Goal: Task Accomplishment & Management: Use online tool/utility

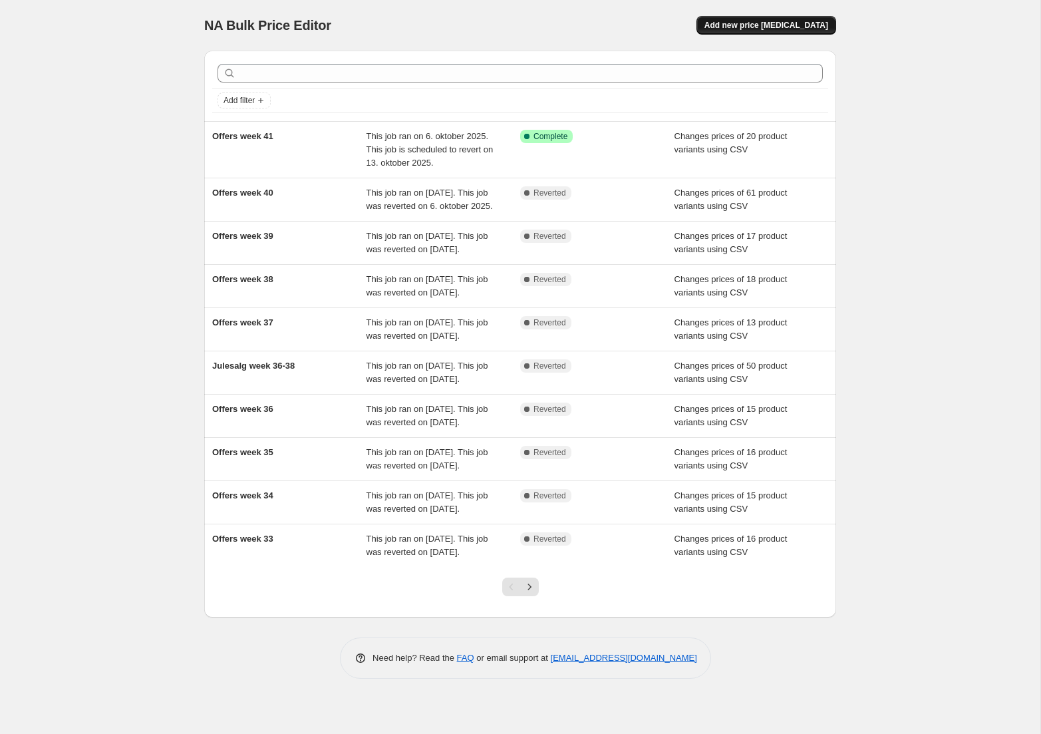
click at [784, 25] on span "Add new price [MEDICAL_DATA]" at bounding box center [767, 25] width 124 height 11
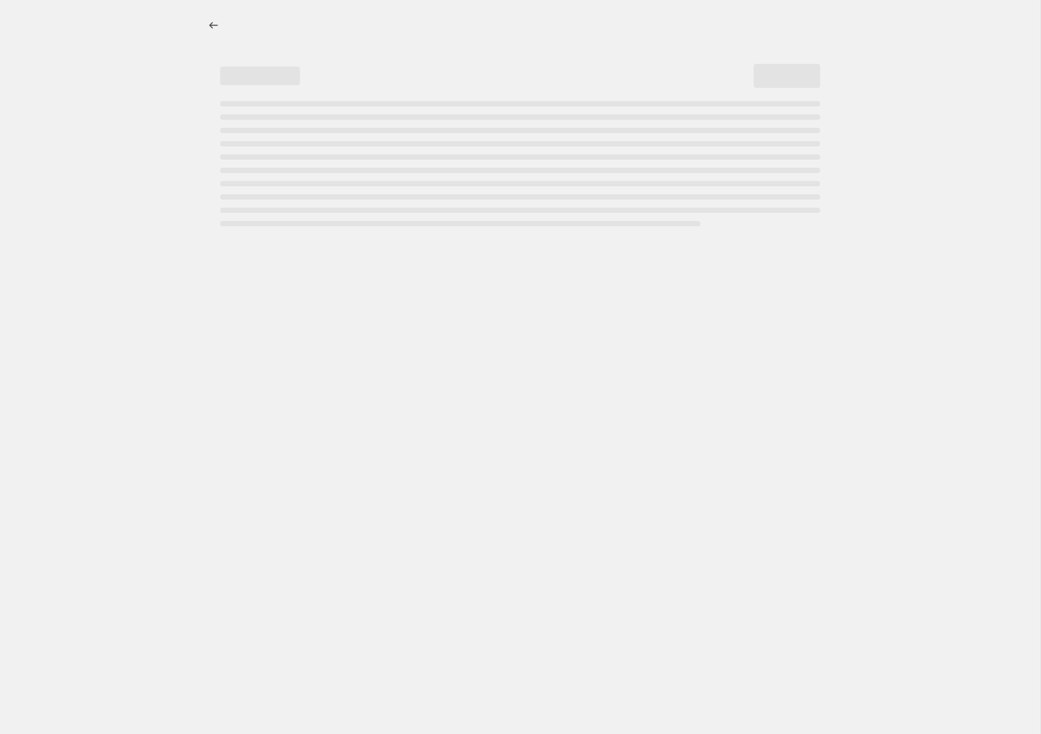
select select "percentage"
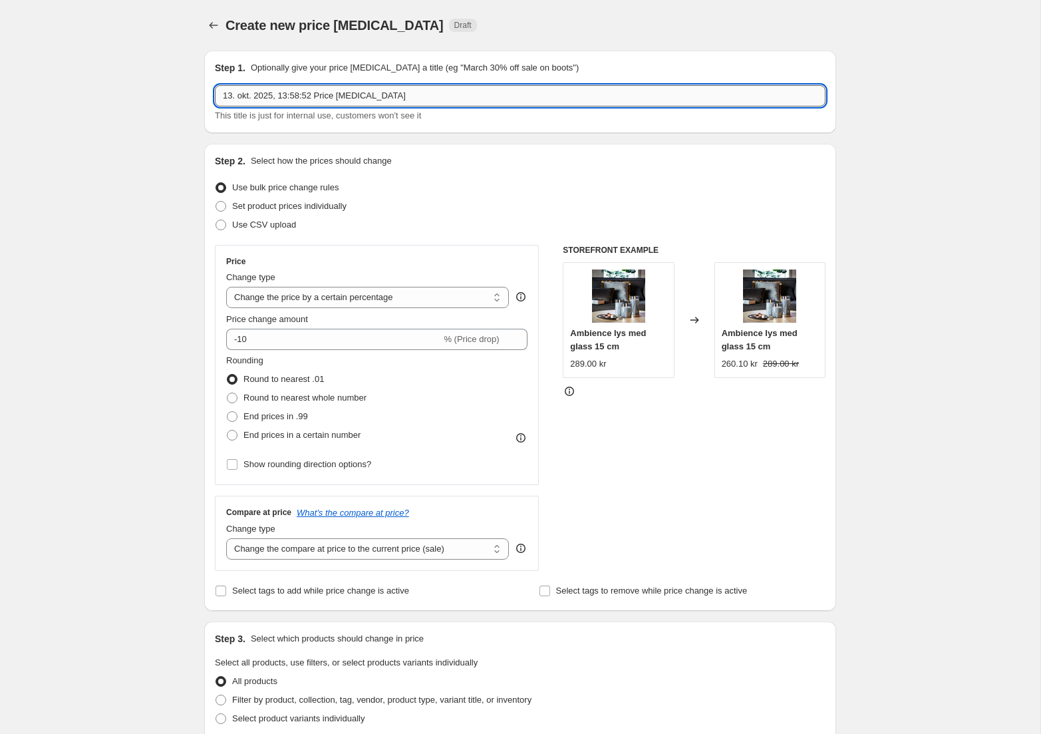
drag, startPoint x: 380, startPoint y: 95, endPoint x: -6, endPoint y: 82, distance: 386.1
click at [215, 85] on input "13. okt. 2025, 13:58:52 Price [MEDICAL_DATA]" at bounding box center [520, 95] width 611 height 21
type input "Offers week 42"
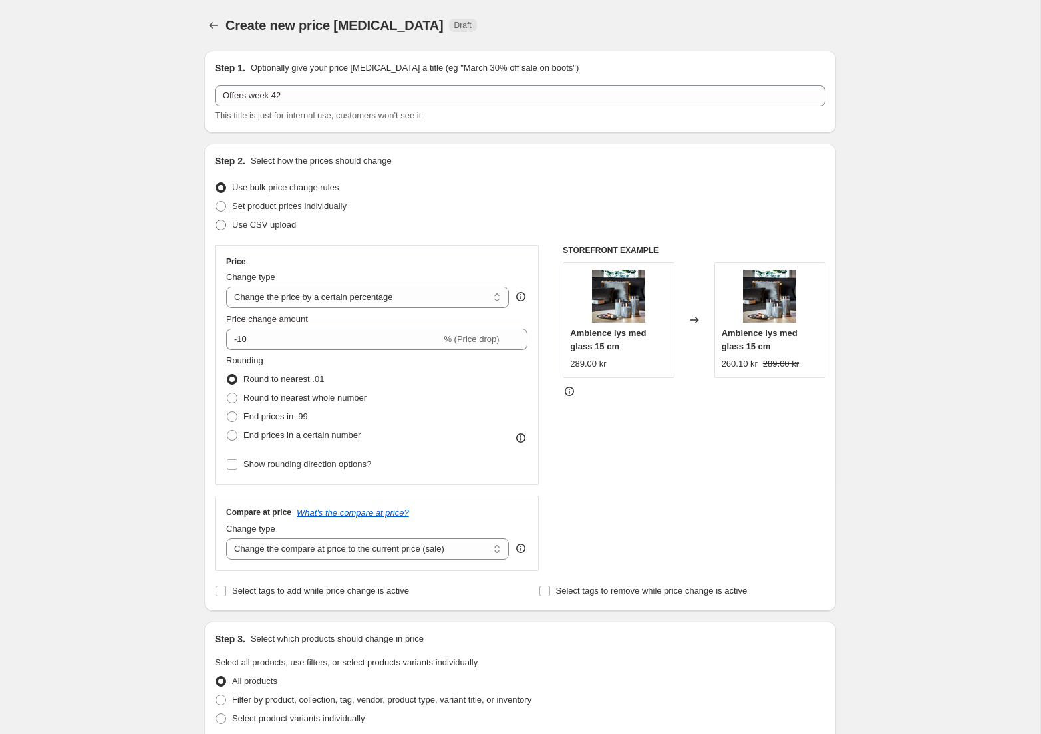
click at [221, 226] on span at bounding box center [221, 225] width 11 height 11
click at [216, 220] on input "Use CSV upload" at bounding box center [216, 220] width 1 height 1
radio input "true"
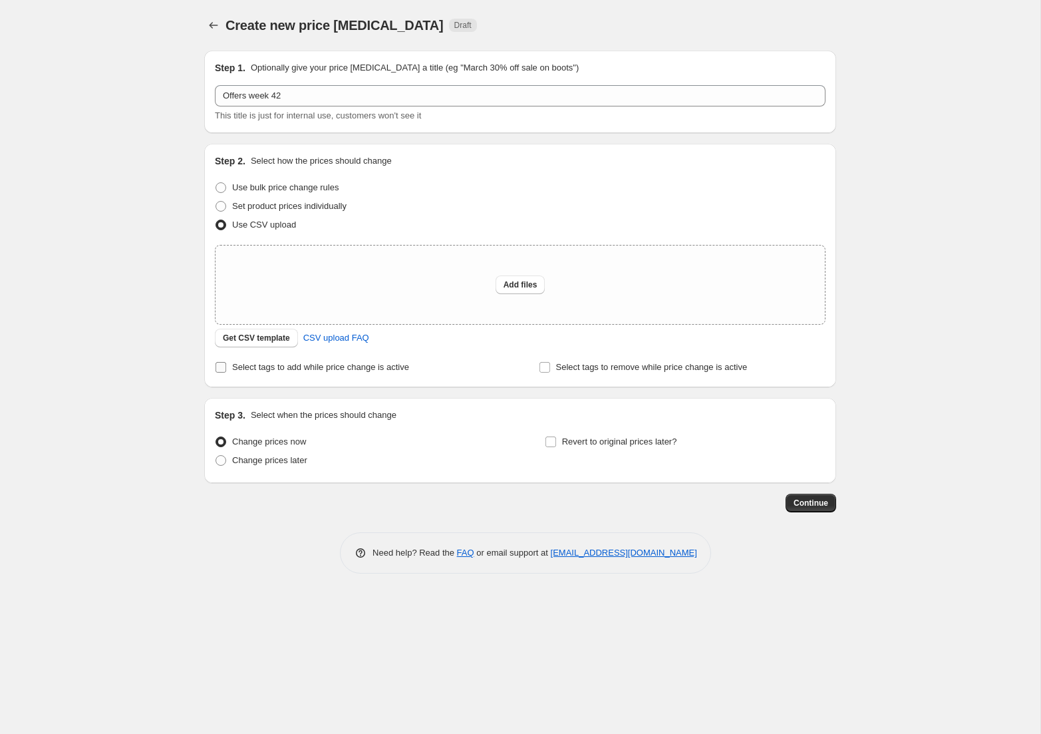
click at [226, 369] on span at bounding box center [221, 367] width 12 height 12
click at [226, 369] on input "Select tags to add while price change is active" at bounding box center [221, 367] width 11 height 11
checkbox input "true"
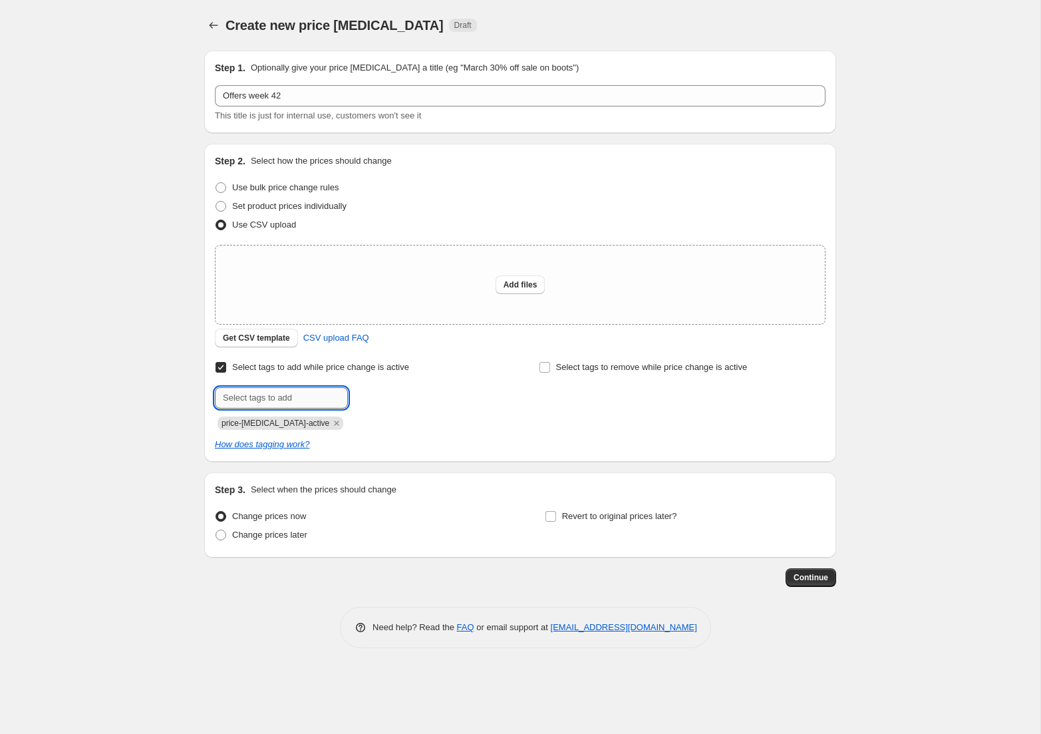
click at [271, 399] on input "text" at bounding box center [281, 397] width 133 height 21
type input "campaign_weekly"
click at [375, 398] on b "Add" at bounding box center [366, 396] width 15 height 9
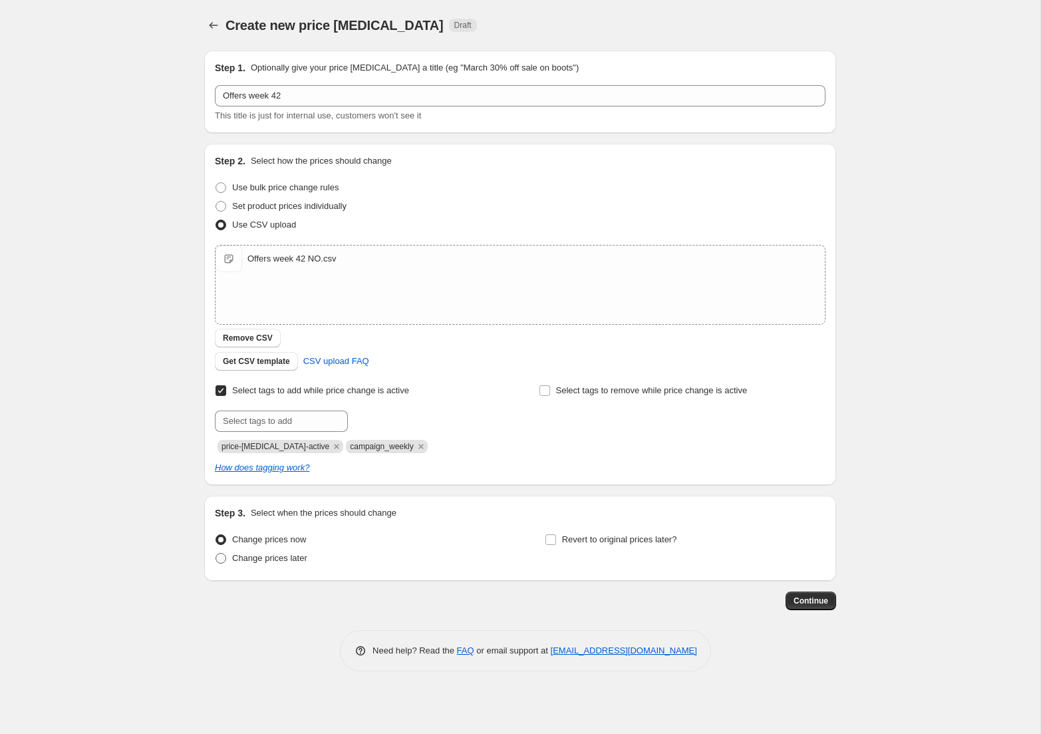
click at [222, 557] on span at bounding box center [221, 558] width 11 height 11
click at [216, 553] on input "Change prices later" at bounding box center [216, 553] width 1 height 1
radio input "true"
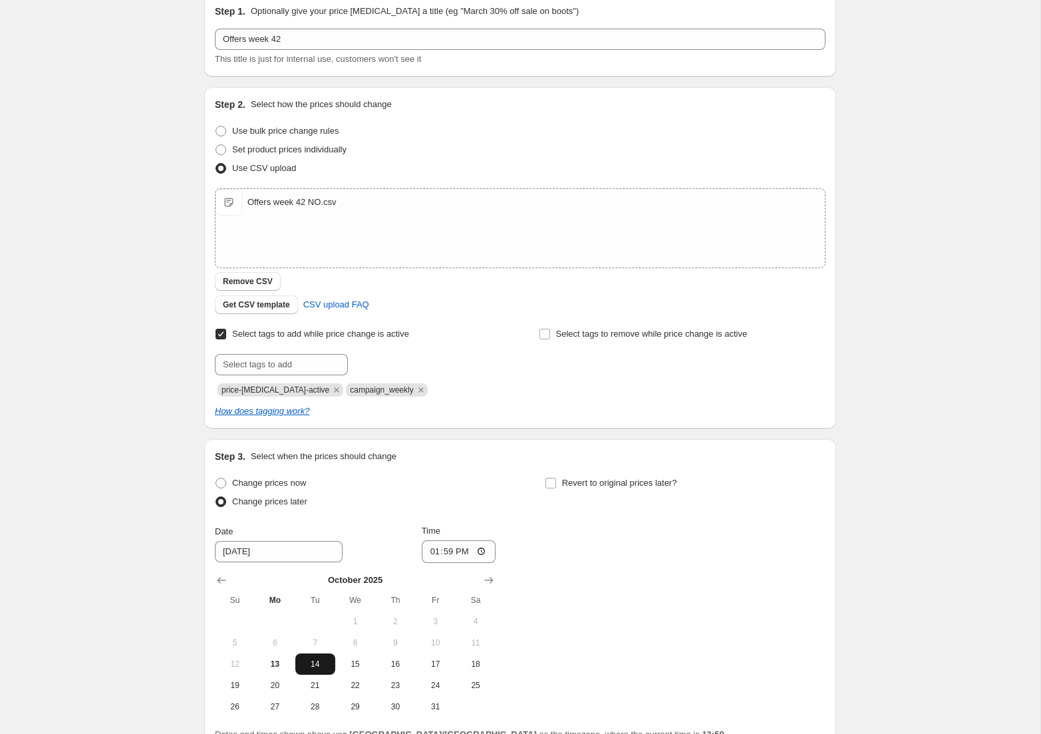
scroll to position [57, 0]
click at [281, 660] on span "13" at bounding box center [274, 663] width 29 height 11
type input "[DATE]"
click at [551, 481] on input "Revert to original prices later?" at bounding box center [551, 482] width 11 height 11
checkbox input "true"
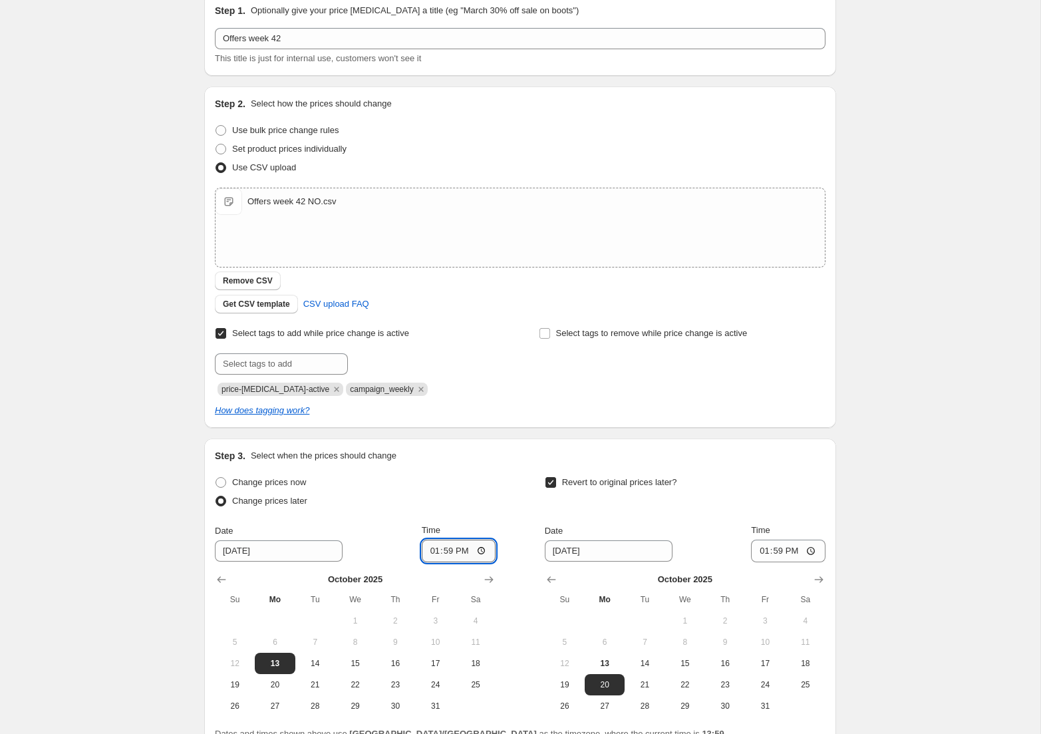
click at [459, 553] on input "13:59" at bounding box center [459, 551] width 75 height 23
type input "15:00"
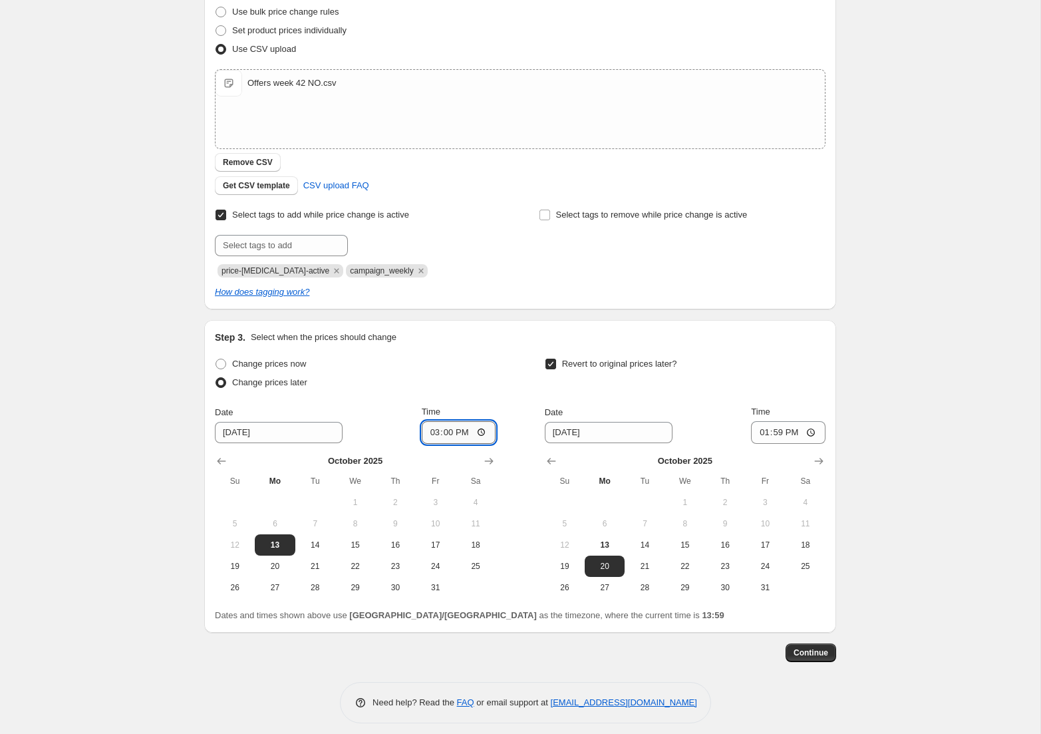
scroll to position [182, 0]
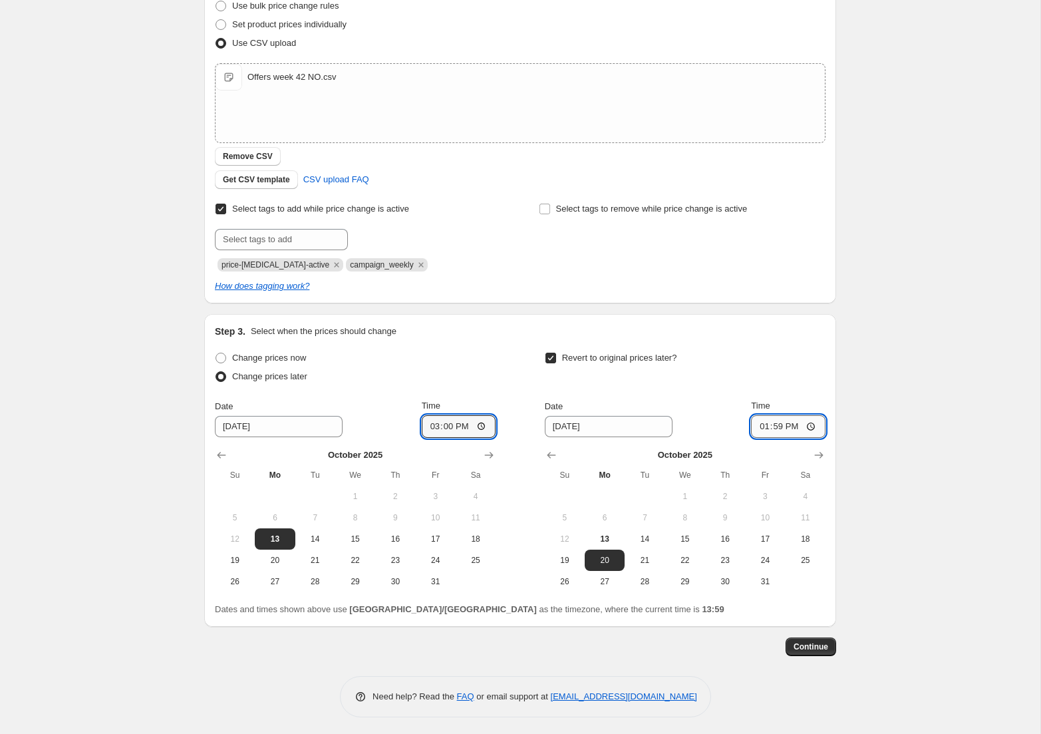
click at [796, 426] on input "13:59" at bounding box center [788, 426] width 75 height 23
type input "14:55"
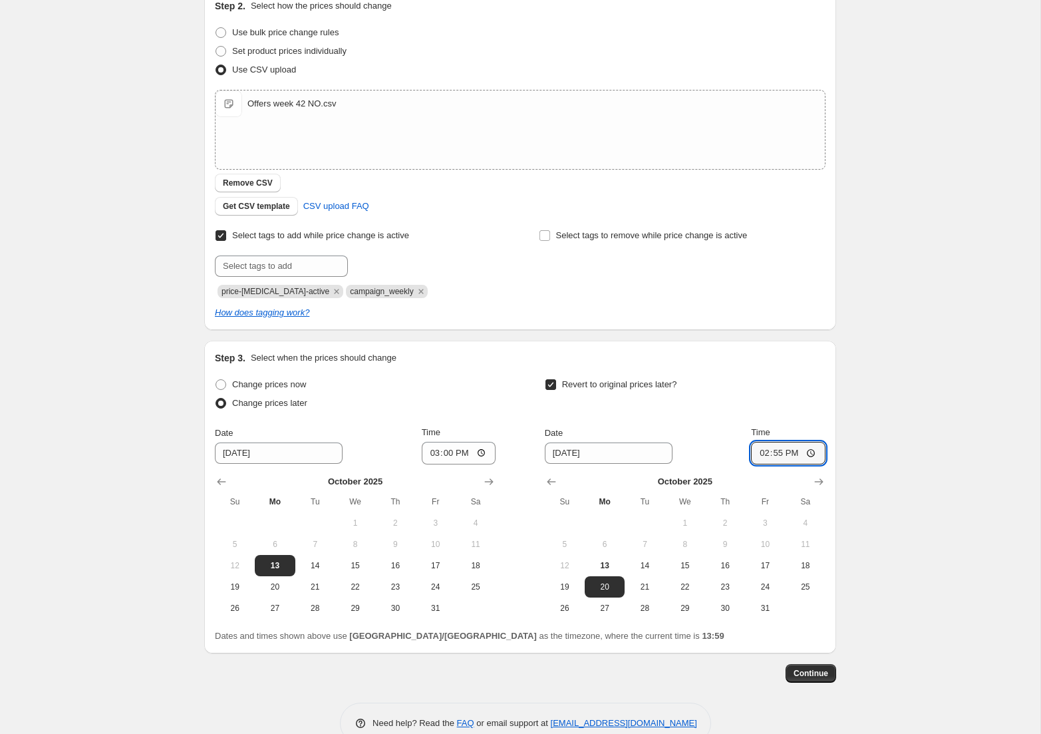
scroll to position [184, 0]
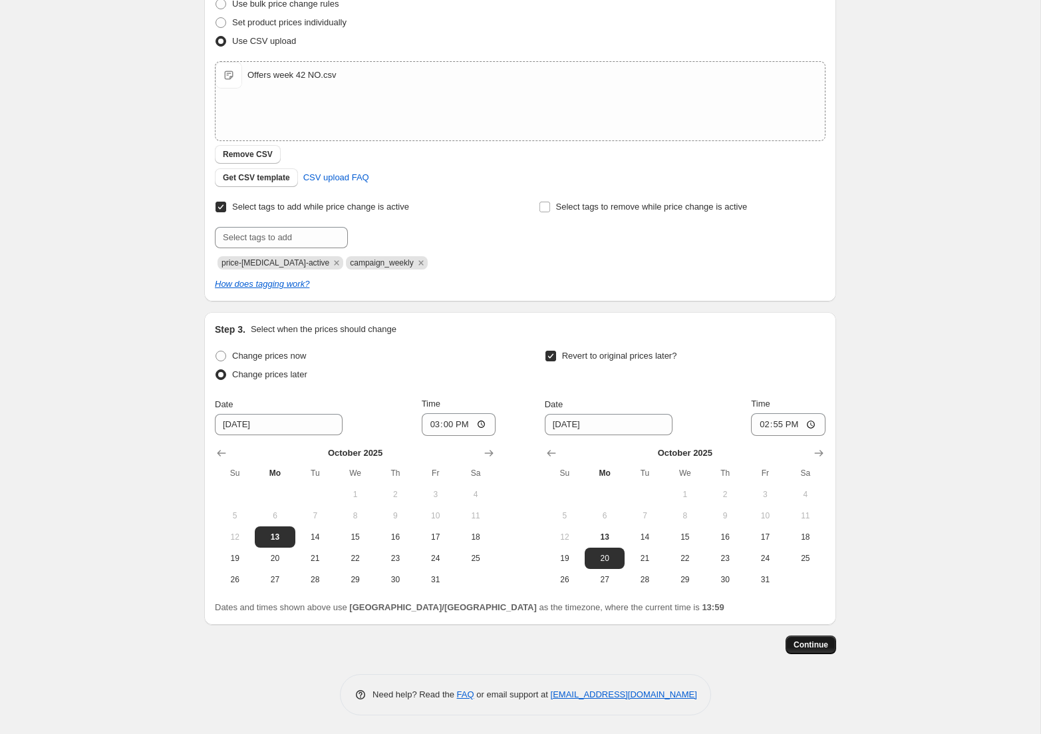
click at [827, 642] on span "Continue" at bounding box center [811, 644] width 35 height 11
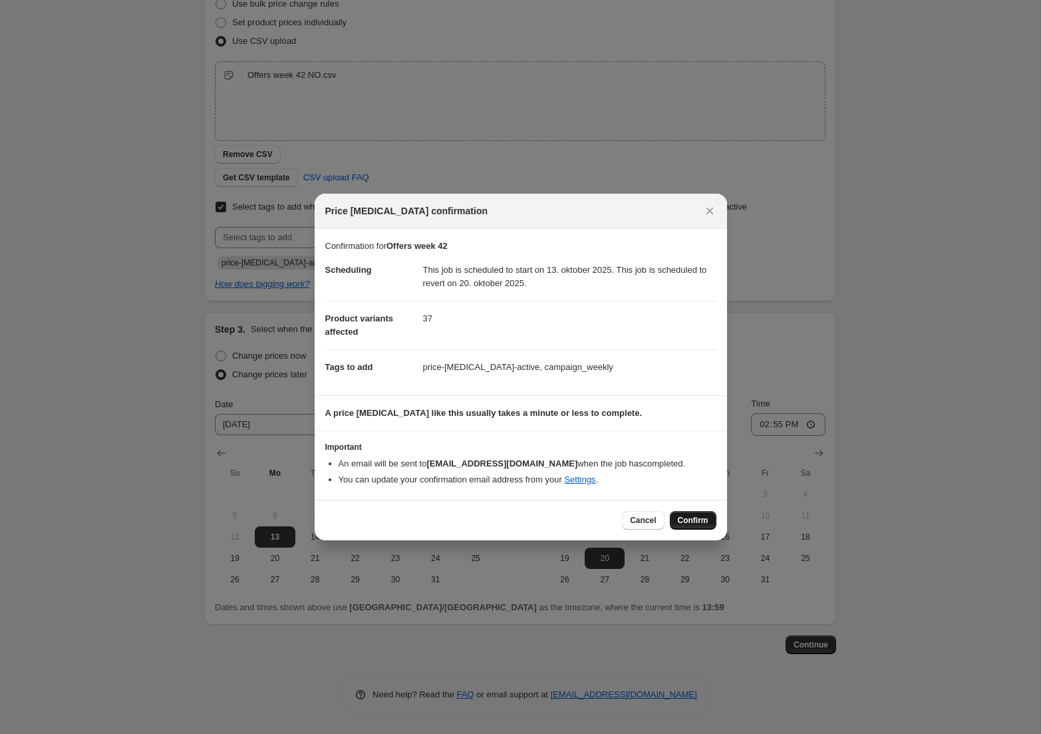
click at [698, 522] on span "Confirm" at bounding box center [693, 520] width 31 height 11
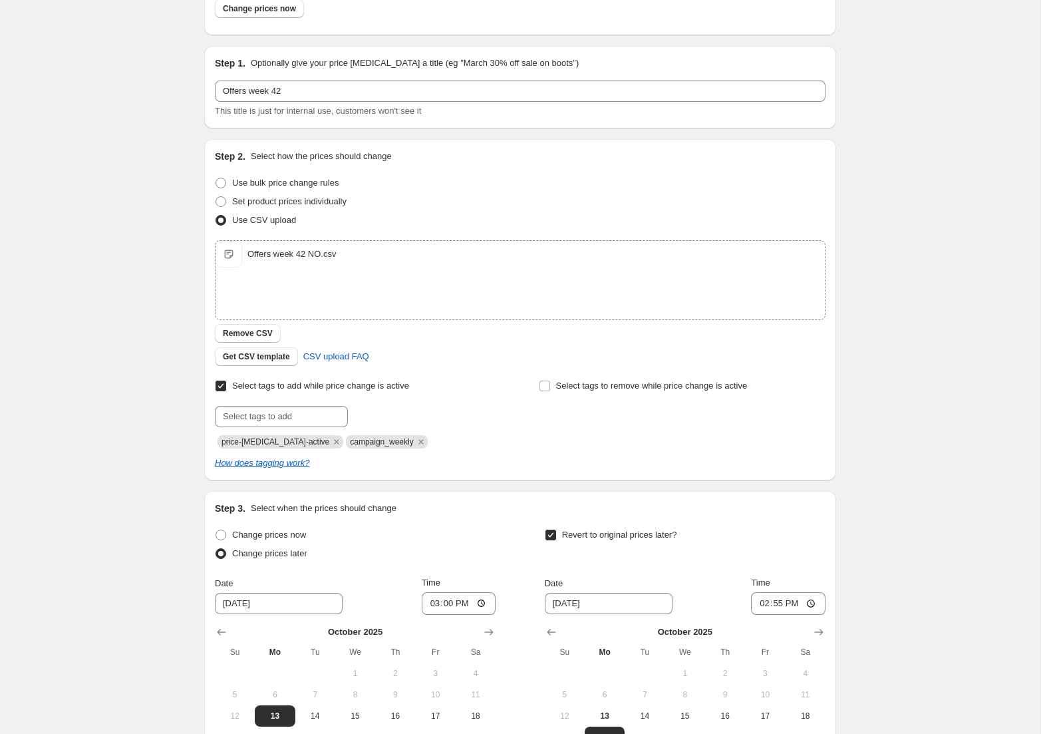
scroll to position [80, 0]
